Goal: Task Accomplishment & Management: Use online tool/utility

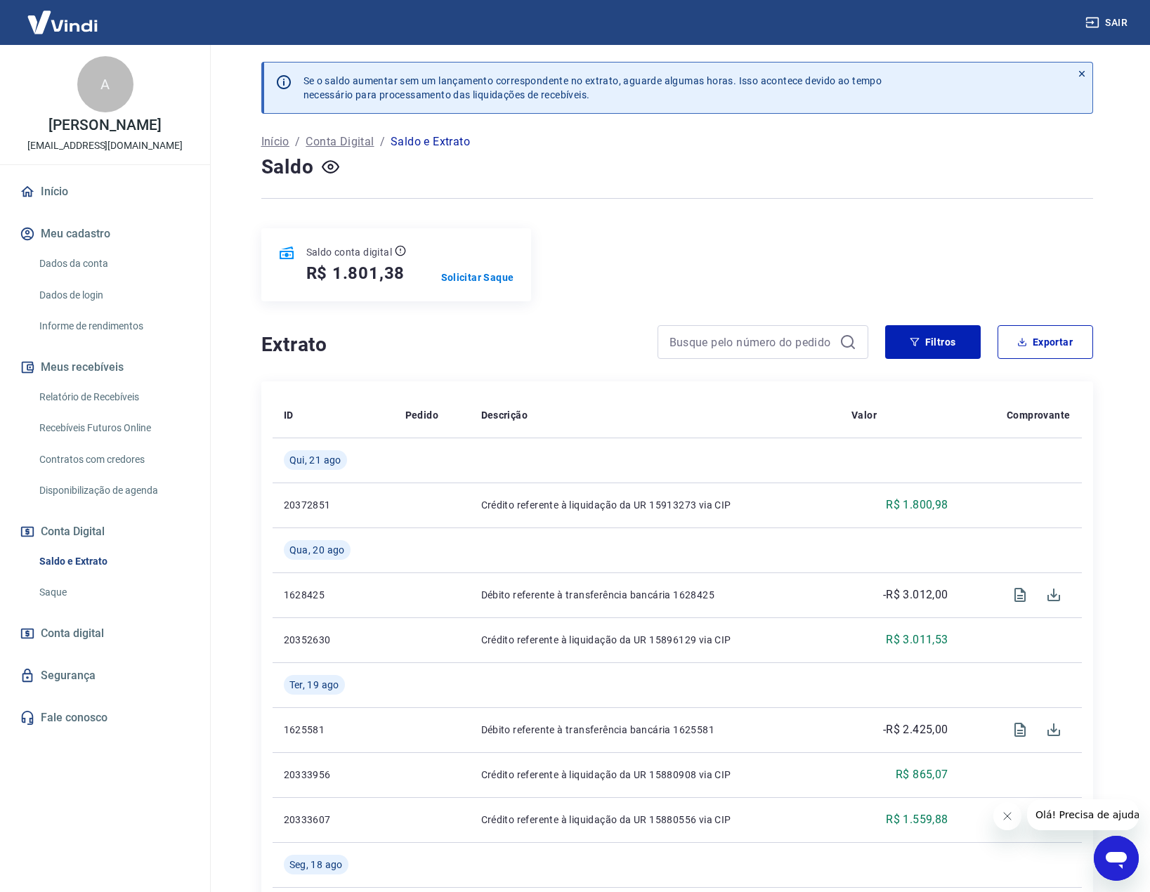
click at [665, 221] on div "Se o saldo aumentar sem um lançamento correspondente no extrato, aguarde alguma…" at bounding box center [676, 885] width 865 height 1680
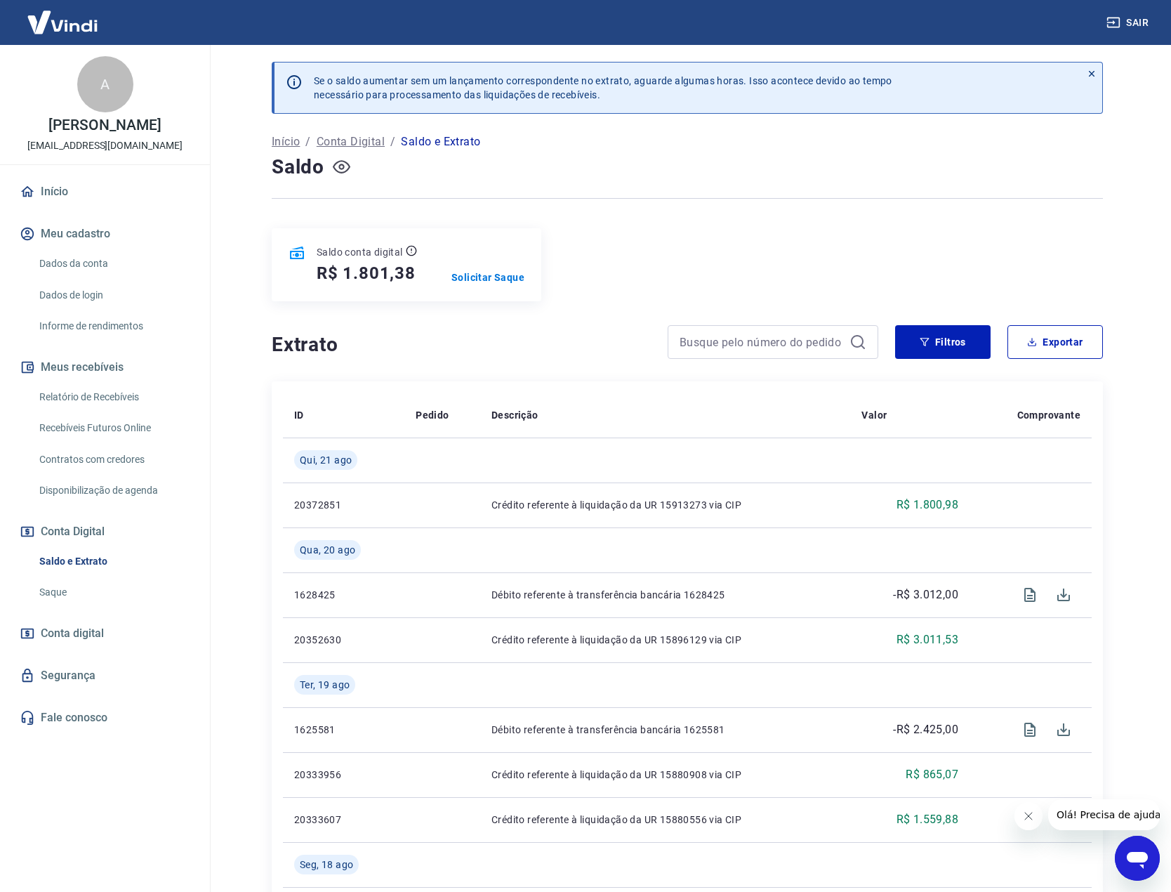
drag, startPoint x: 703, startPoint y: 266, endPoint x: 333, endPoint y: 162, distance: 384.4
click at [697, 263] on div "Saldo conta digital R$ 1.801,38 Solicitar Saque" at bounding box center [687, 264] width 831 height 73
click at [487, 278] on p "Solicitar Saque" at bounding box center [488, 277] width 73 height 14
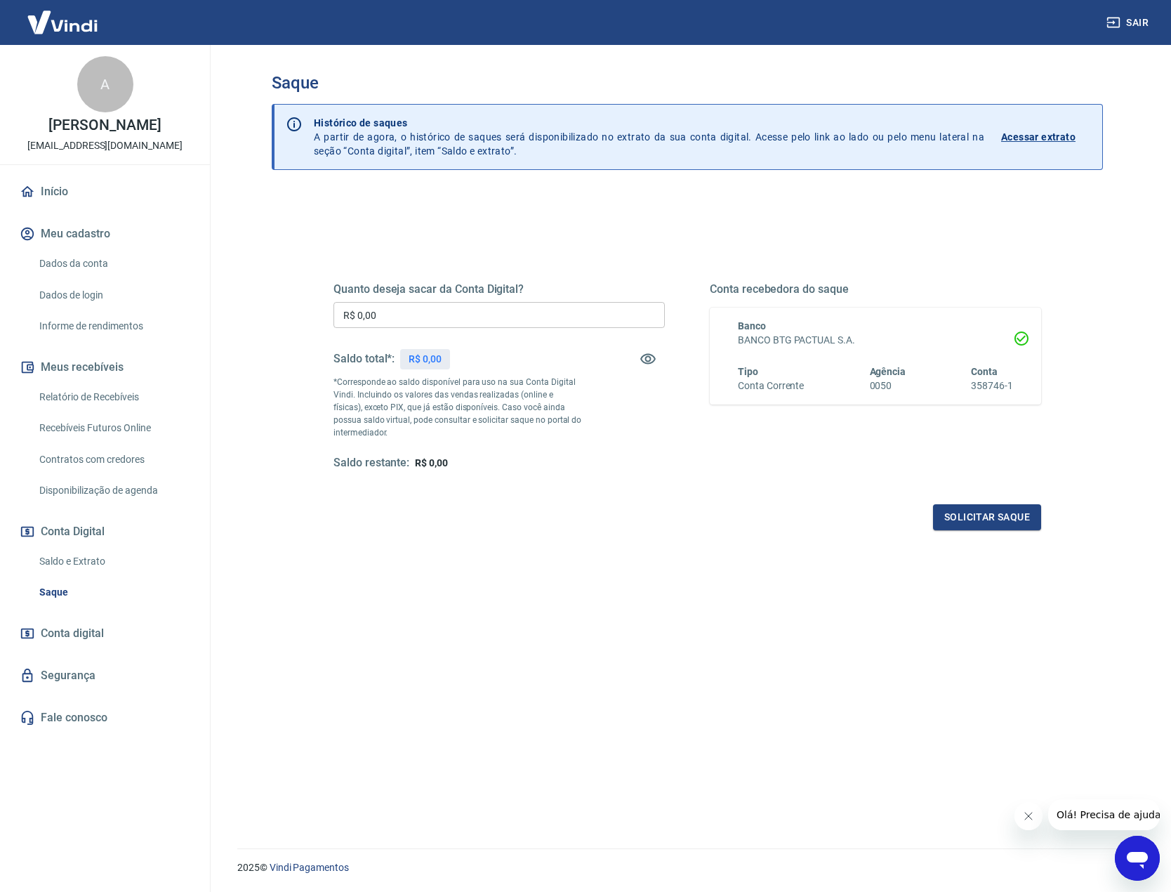
click at [459, 313] on input "R$ 0,00" at bounding box center [499, 315] width 331 height 26
type input "R$ 1.800,00"
drag, startPoint x: 706, startPoint y: 483, endPoint x: 713, endPoint y: 488, distance: 8.6
click at [706, 485] on div "Quanto deseja sacar da Conta Digital? R$ 1.800,00 ​ Saldo total*: R$ 1.801,38 *…" at bounding box center [688, 390] width 708 height 282
click at [967, 517] on button "Solicitar saque" at bounding box center [987, 517] width 108 height 26
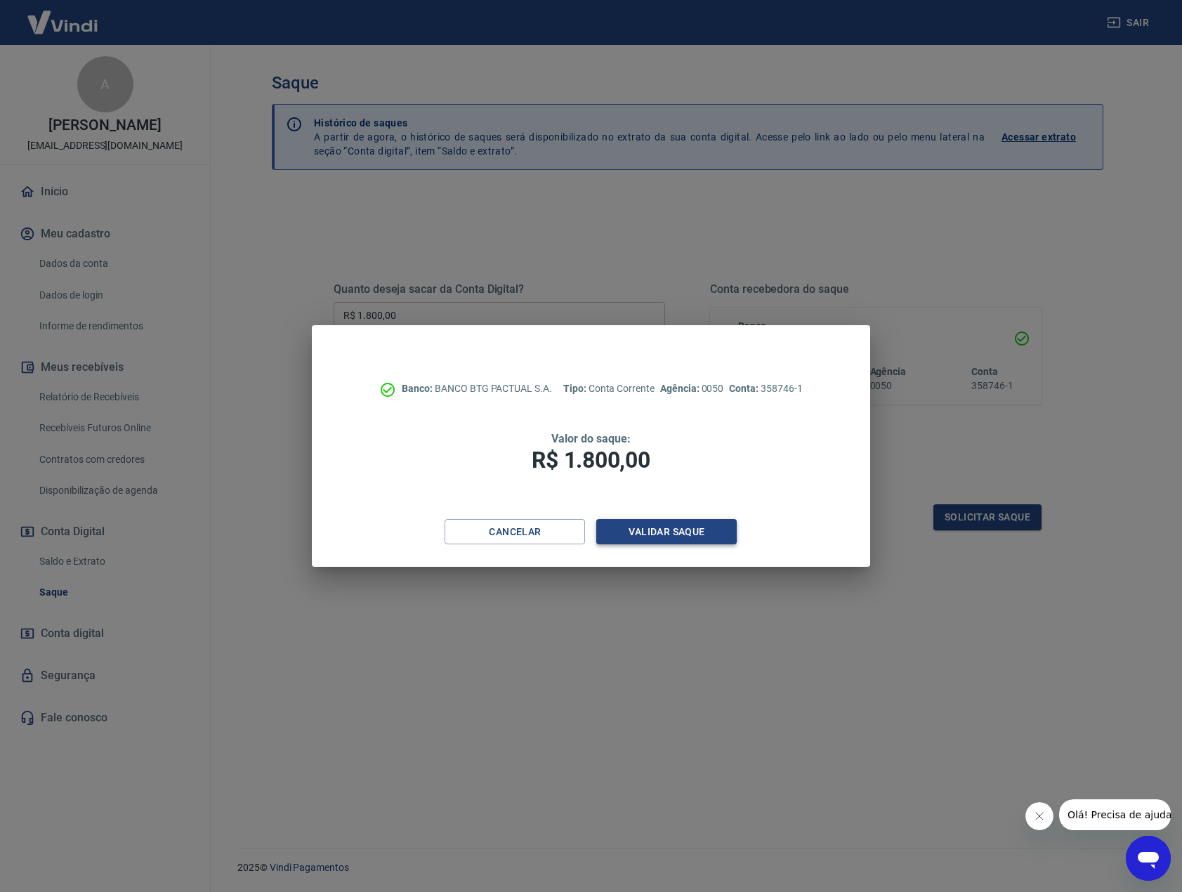
click at [697, 533] on button "Validar saque" at bounding box center [666, 532] width 140 height 26
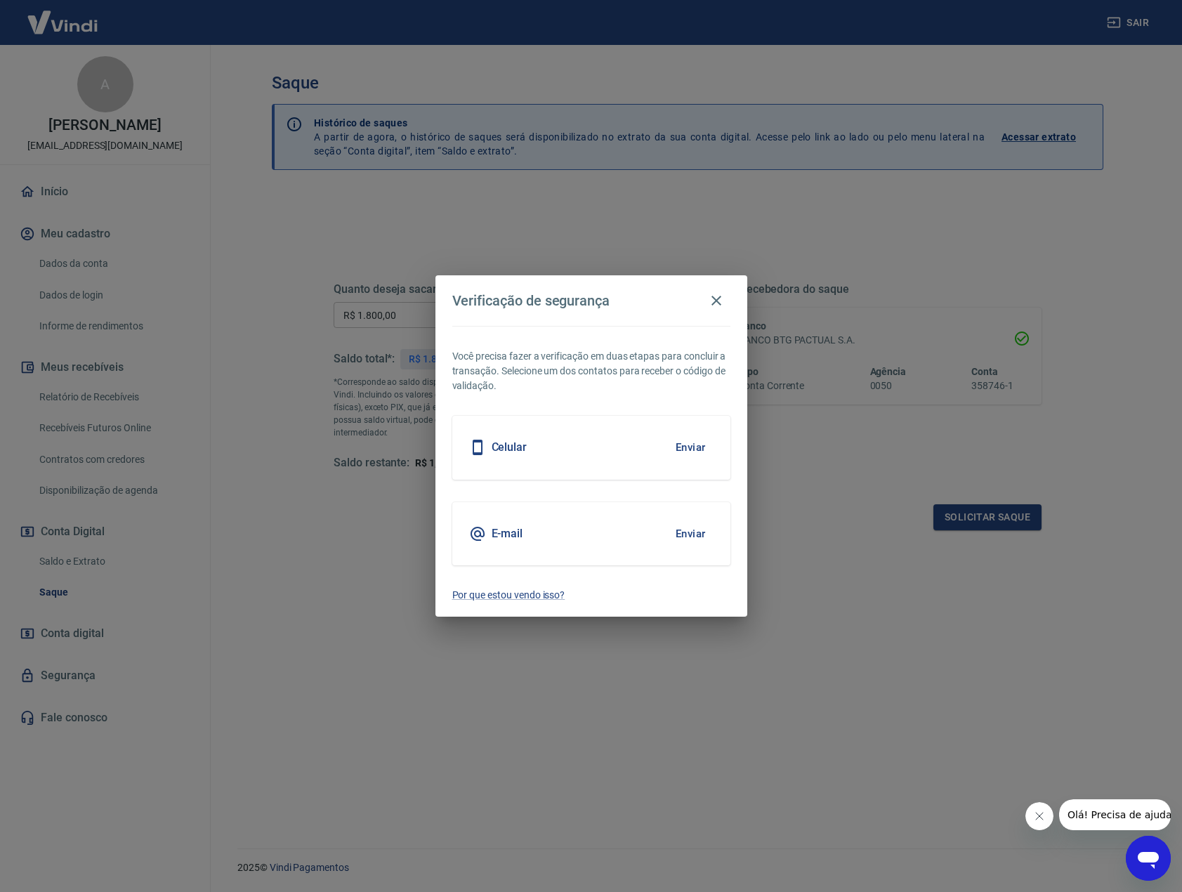
click at [693, 529] on button "Enviar" at bounding box center [691, 533] width 46 height 29
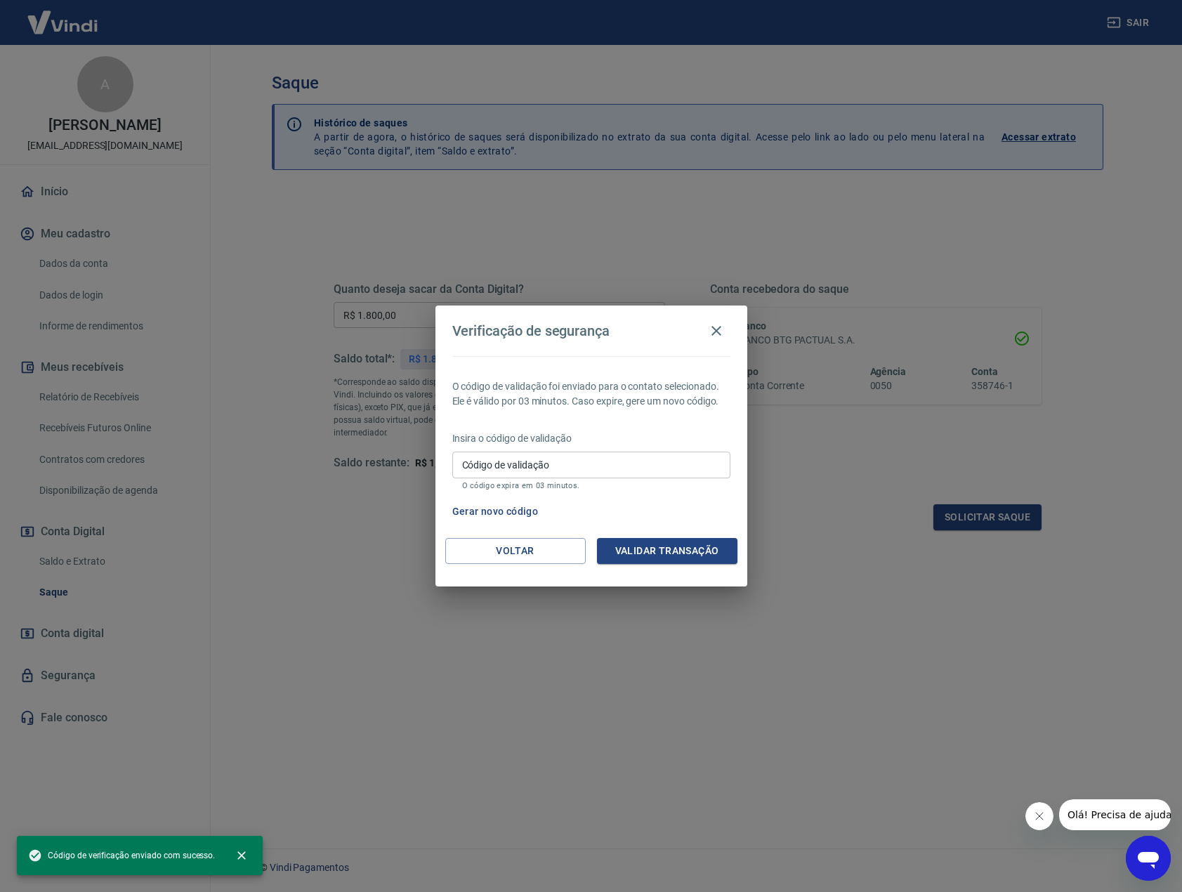
click at [591, 463] on input "Código de validação" at bounding box center [591, 465] width 278 height 26
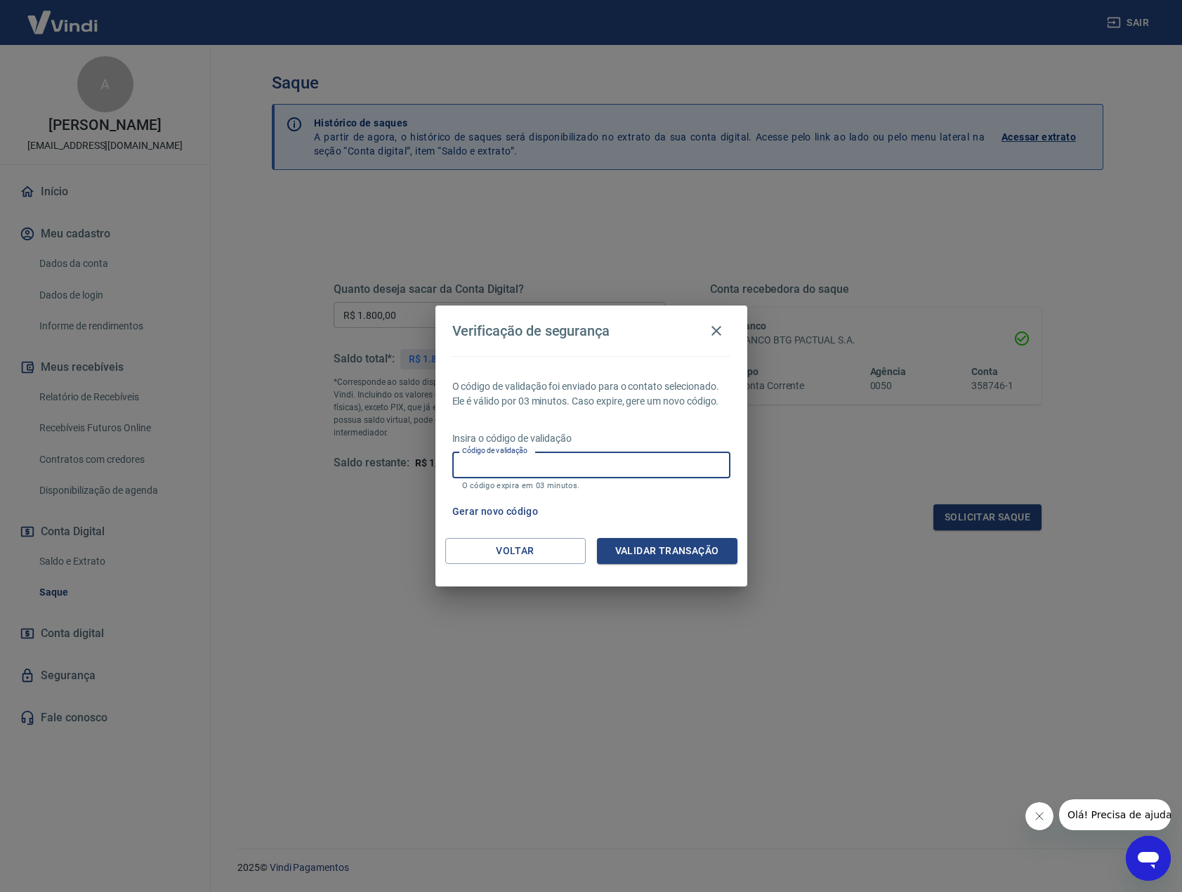
paste input "747057"
type input "747057"
click at [662, 553] on button "Validar transação" at bounding box center [667, 551] width 140 height 26
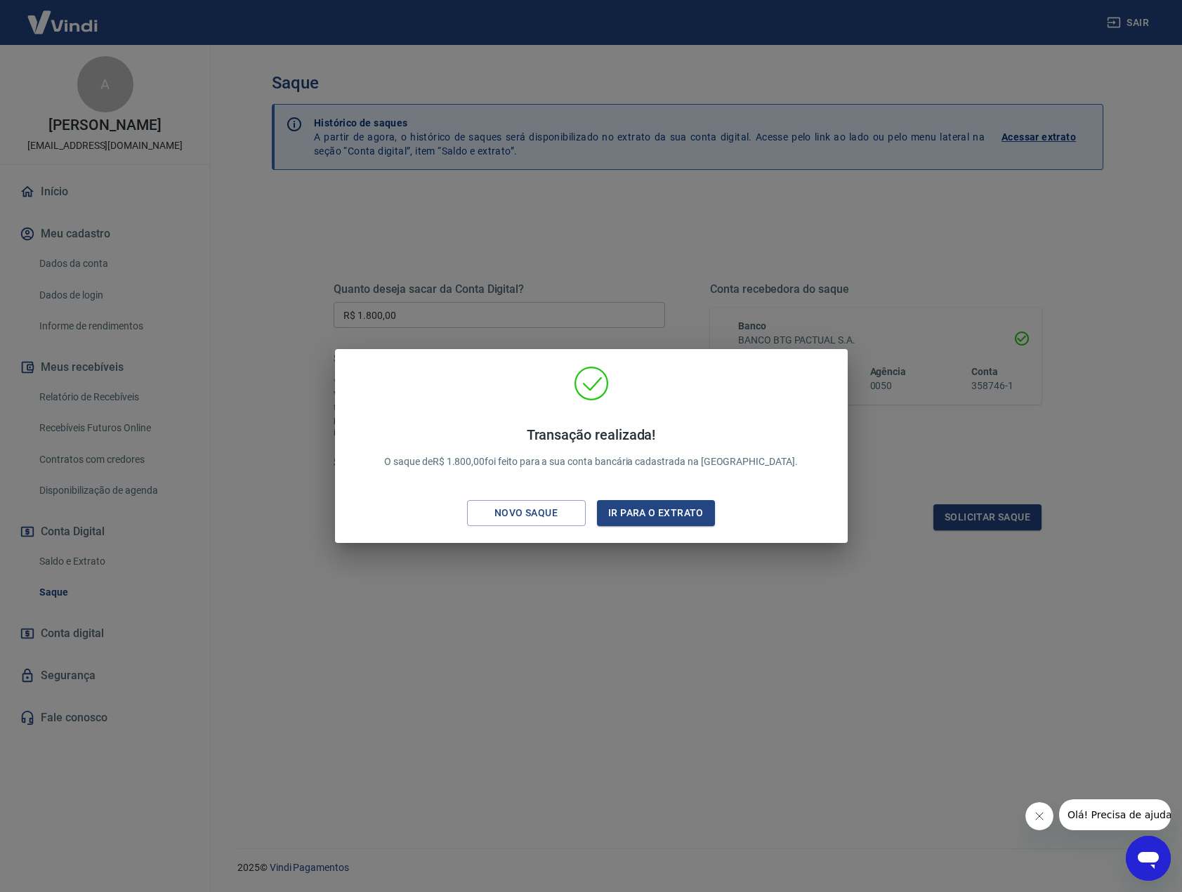
click at [556, 600] on div "Transação realizada! O saque de R$ 1.800,00 foi feito para a sua conta bancária…" at bounding box center [591, 446] width 1182 height 892
